Goal: Transaction & Acquisition: Purchase product/service

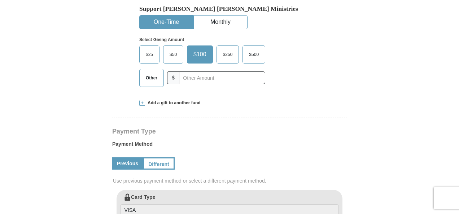
click at [151, 60] on span "$25" at bounding box center [149, 54] width 14 height 11
click at [0, 0] on input "$25" at bounding box center [0, 0] width 0 height 0
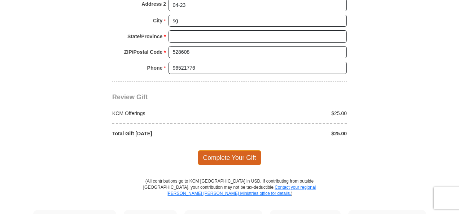
scroll to position [619, 0]
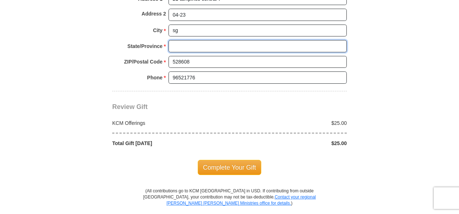
click at [184, 52] on input "State/Province *" at bounding box center [257, 46] width 178 height 12
type input "sg"
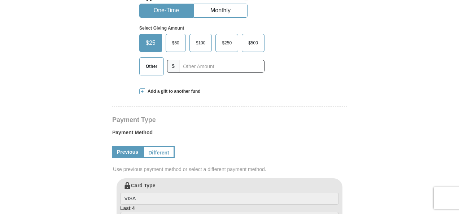
scroll to position [222, 0]
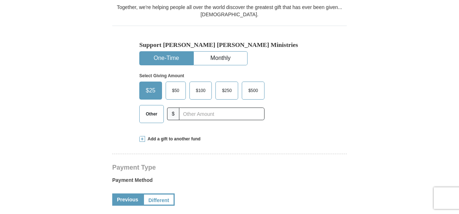
click at [151, 119] on span "Other" at bounding box center [151, 114] width 19 height 11
click at [0, 0] on input "Other" at bounding box center [0, 0] width 0 height 0
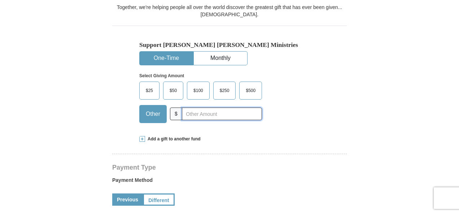
click at [197, 120] on input "text" at bounding box center [222, 114] width 80 height 13
drag, startPoint x: 205, startPoint y: 126, endPoint x: 179, endPoint y: 127, distance: 26.7
click at [179, 123] on div "Other $ 10" at bounding box center [200, 114] width 123 height 18
click at [211, 128] on div "$25 $50 $100 $250 $500 Other $ 10" at bounding box center [200, 105] width 123 height 47
drag, startPoint x: 193, startPoint y: 125, endPoint x: 163, endPoint y: 126, distance: 29.6
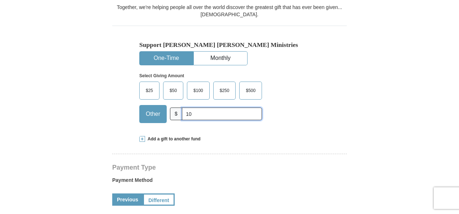
click at [163, 123] on div "Other $ 10" at bounding box center [200, 114] width 123 height 18
drag, startPoint x: 191, startPoint y: 124, endPoint x: 184, endPoint y: 124, distance: 6.9
click at [184, 120] on input "20" at bounding box center [222, 114] width 80 height 13
type input "10"
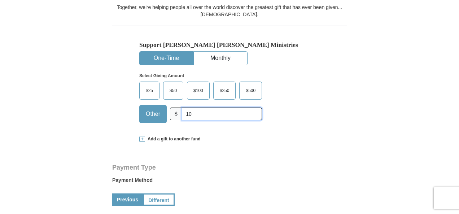
drag, startPoint x: 198, startPoint y: 124, endPoint x: 159, endPoint y: 123, distance: 39.0
click at [159, 123] on div "Other $ 10" at bounding box center [200, 114] width 123 height 18
type input "50"
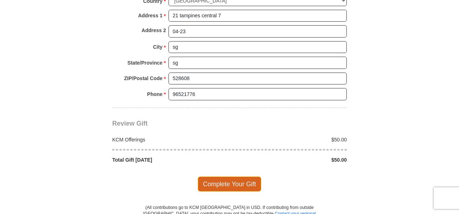
scroll to position [655, 0]
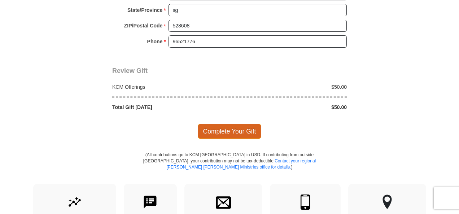
click at [237, 139] on span "Complete Your Gift" at bounding box center [230, 131] width 64 height 15
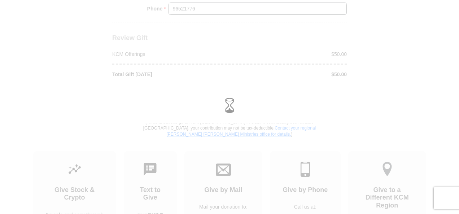
scroll to position [691, 0]
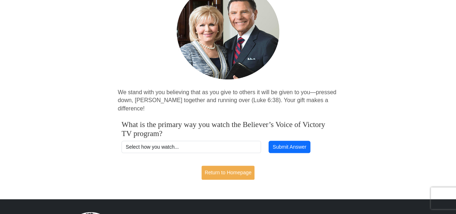
scroll to position [180, 0]
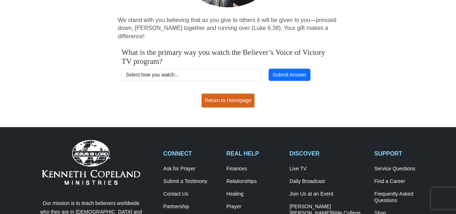
click at [237, 98] on link "Return to Homepage" at bounding box center [228, 100] width 53 height 14
